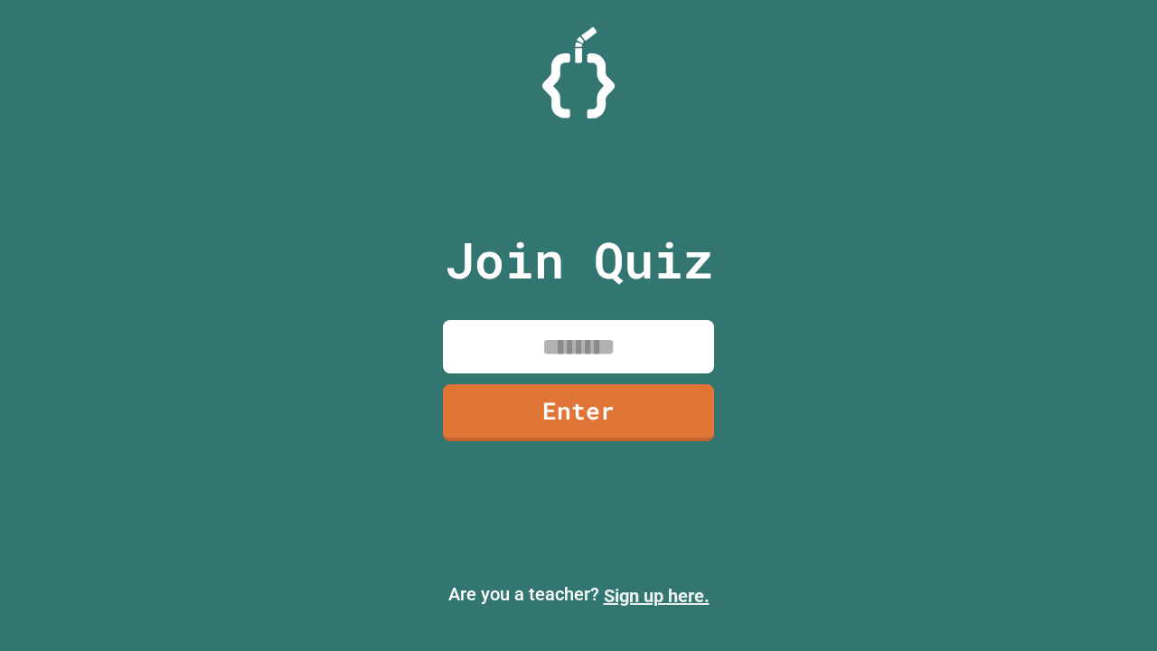
click at [656, 595] on link "Sign up here." at bounding box center [657, 596] width 106 height 22
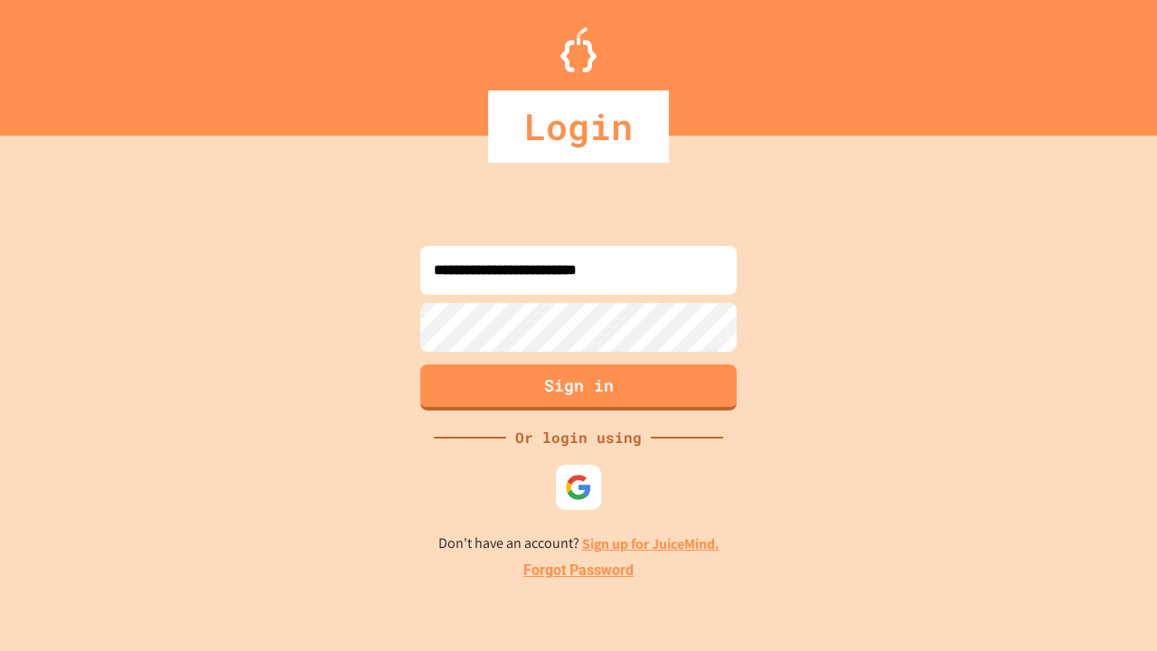
type input "**********"
